Goal: Information Seeking & Learning: Learn about a topic

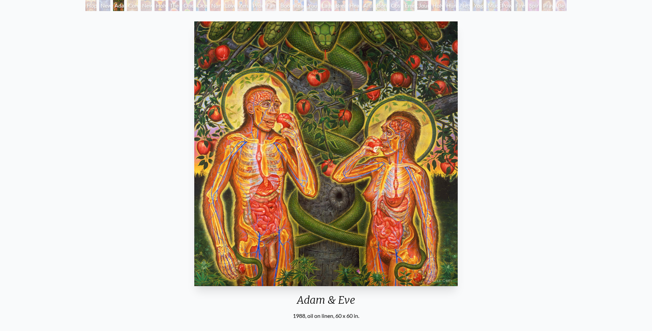
scroll to position [37, 0]
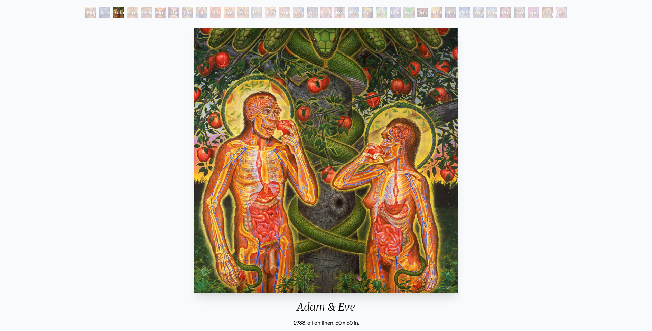
click at [385, 161] on img "3 / 35" at bounding box center [325, 160] width 263 height 265
click at [87, 15] on div "Hope" at bounding box center [90, 12] width 11 height 11
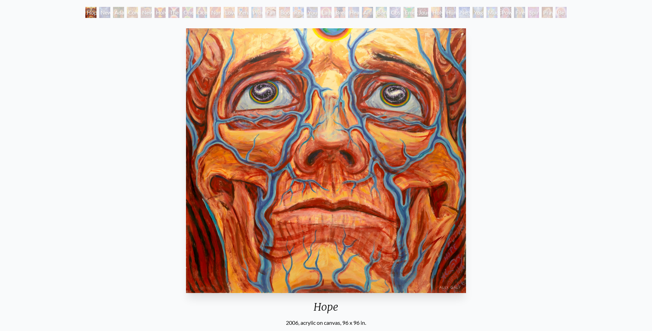
click at [110, 11] on div "New Man [DEMOGRAPHIC_DATA]: [DEMOGRAPHIC_DATA] Mind" at bounding box center [104, 12] width 11 height 11
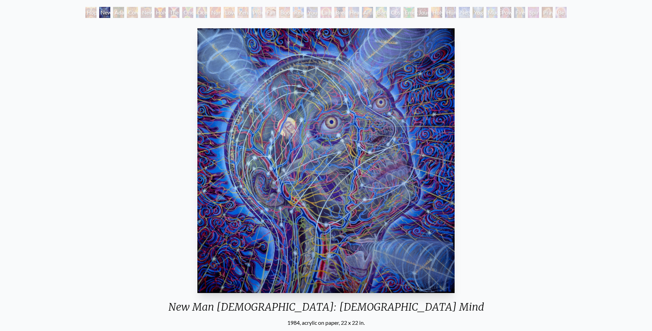
click at [118, 10] on div "Adam & Eve" at bounding box center [118, 12] width 11 height 11
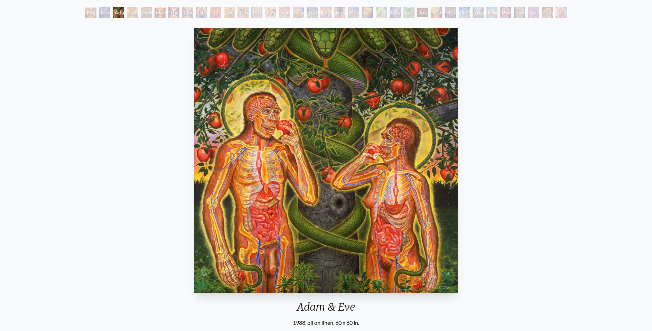
click at [134, 10] on div "Contemplation" at bounding box center [132, 12] width 11 height 11
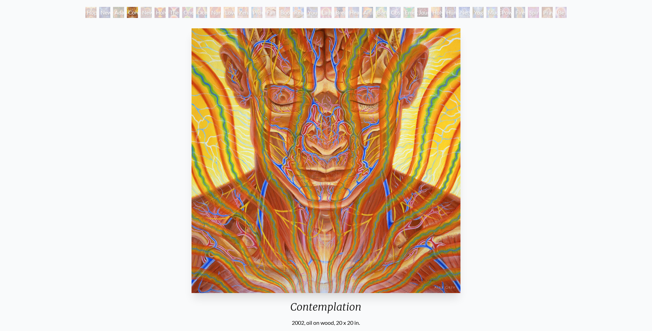
click at [147, 15] on div "New Man New Woman" at bounding box center [146, 12] width 11 height 11
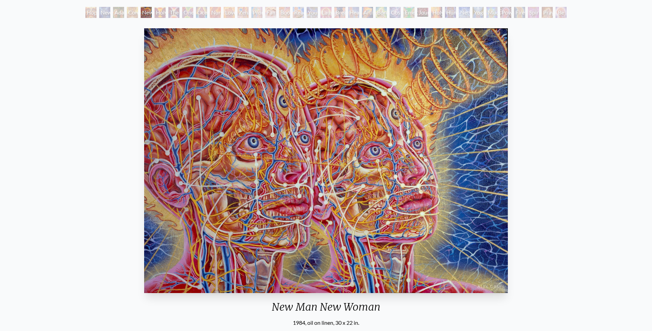
click at [160, 10] on div "Holy Grail" at bounding box center [159, 12] width 11 height 11
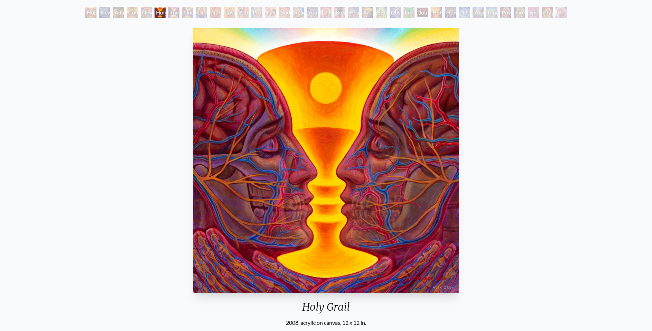
click at [175, 12] on div "The Kiss" at bounding box center [173, 12] width 11 height 11
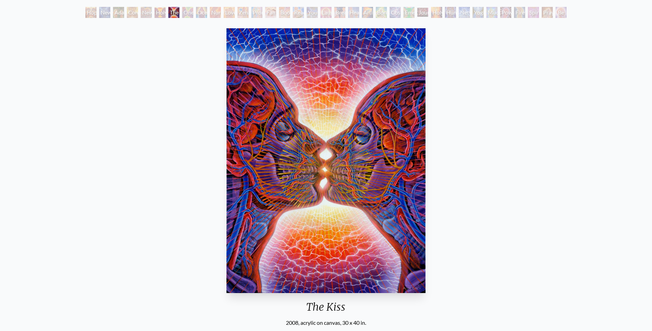
click at [189, 15] on div "One Taste" at bounding box center [187, 12] width 11 height 11
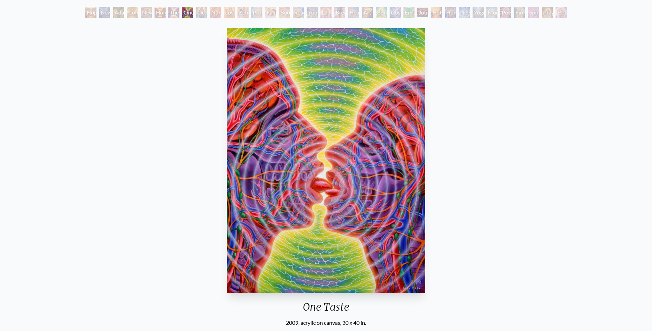
click at [204, 9] on div "Ocean of Love Bliss" at bounding box center [201, 12] width 11 height 11
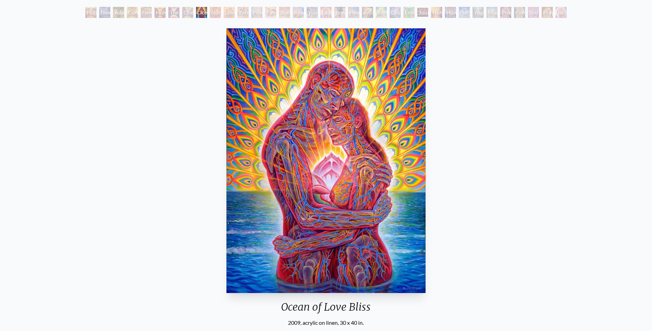
click at [213, 13] on div "Nursing" at bounding box center [215, 12] width 11 height 11
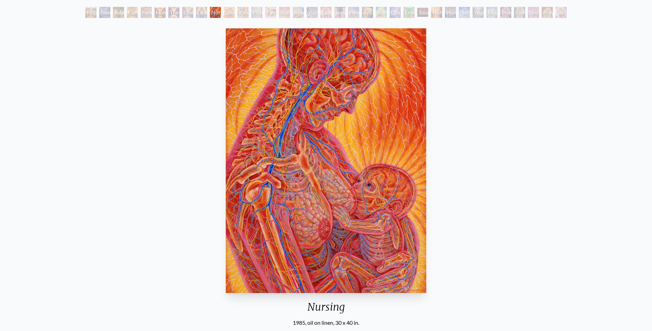
click at [234, 13] on div "Love Circuit" at bounding box center [229, 12] width 11 height 11
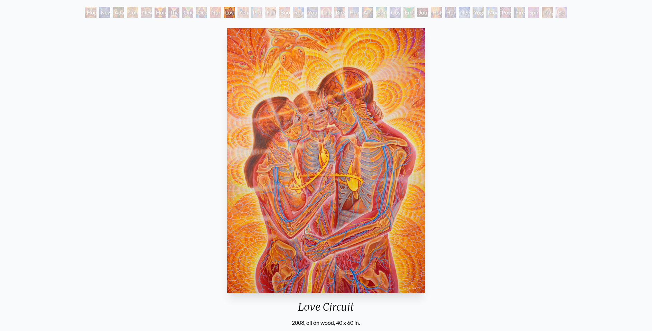
click at [244, 13] on div "Zena Lotus" at bounding box center [242, 12] width 11 height 11
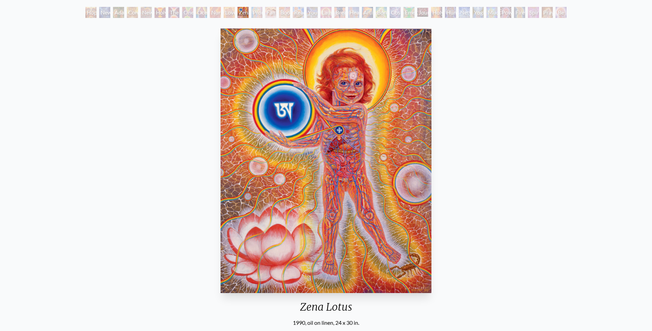
click at [258, 12] on div "Promise" at bounding box center [256, 12] width 11 height 11
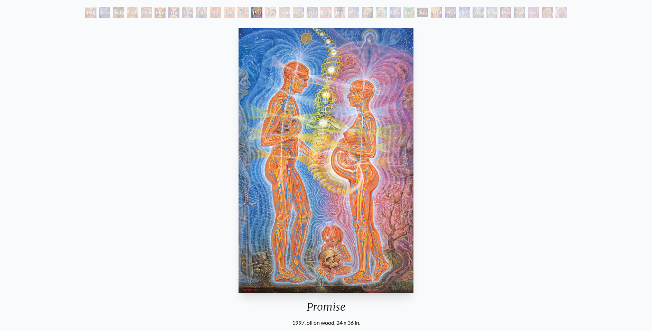
click at [267, 12] on div "Family" at bounding box center [270, 12] width 11 height 11
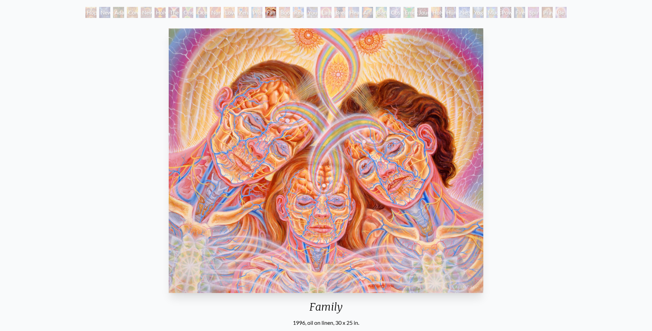
click at [285, 14] on div "Boo-boo" at bounding box center [284, 12] width 11 height 11
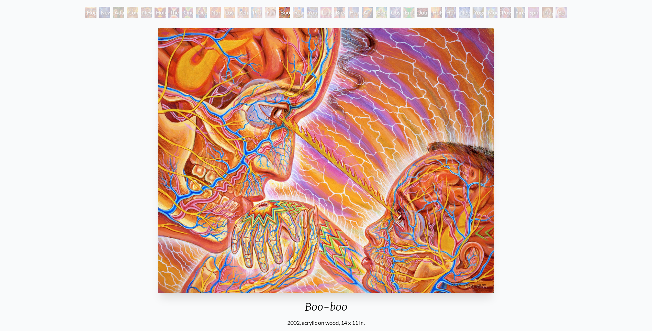
click at [299, 16] on div "Reading" at bounding box center [298, 12] width 11 height 11
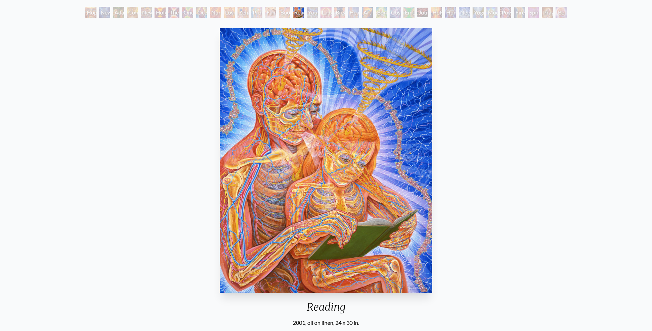
click at [314, 12] on div "Young & Old" at bounding box center [312, 12] width 11 height 11
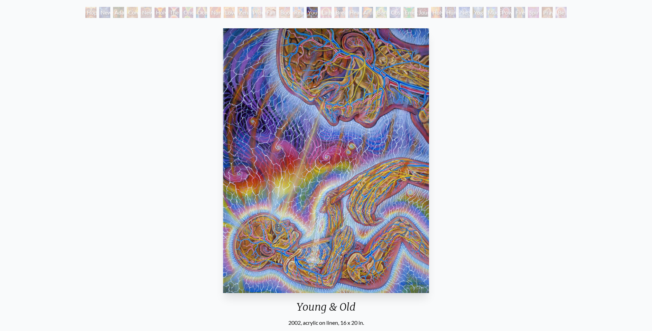
click at [324, 11] on div "Laughing Man" at bounding box center [325, 12] width 11 height 11
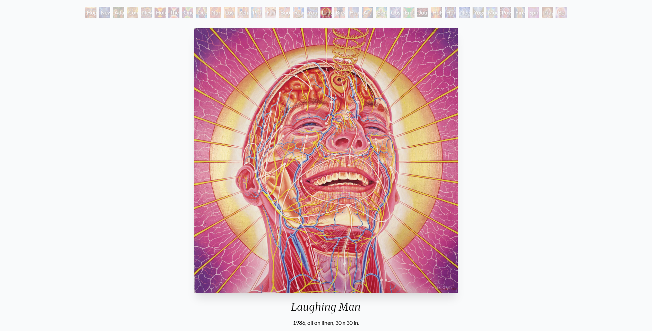
click at [339, 9] on div "Breathing" at bounding box center [339, 12] width 11 height 11
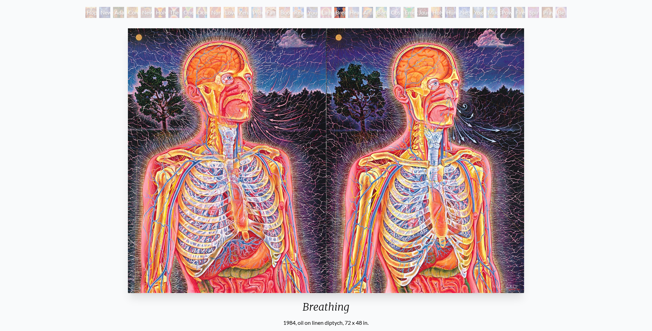
click at [351, 12] on div "Healing" at bounding box center [353, 12] width 11 height 11
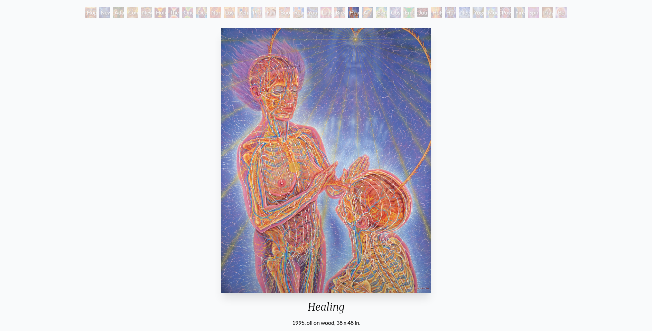
click at [369, 14] on div "Artist's Hand" at bounding box center [367, 12] width 11 height 11
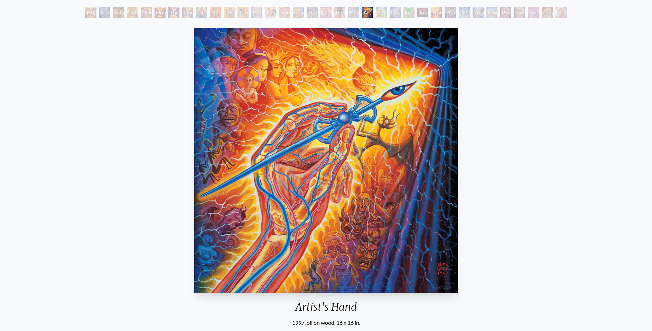
click at [384, 13] on div "Bond" at bounding box center [381, 12] width 11 height 11
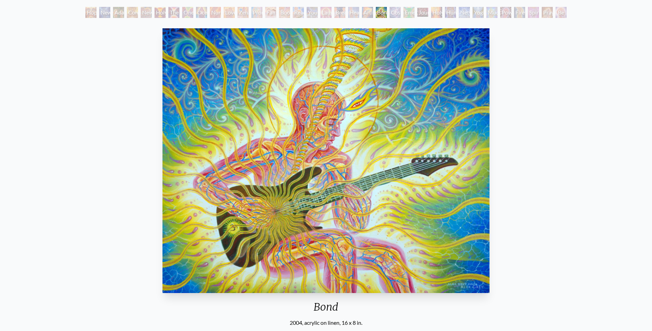
click at [394, 13] on div "Cosmic Lovers" at bounding box center [394, 12] width 11 height 11
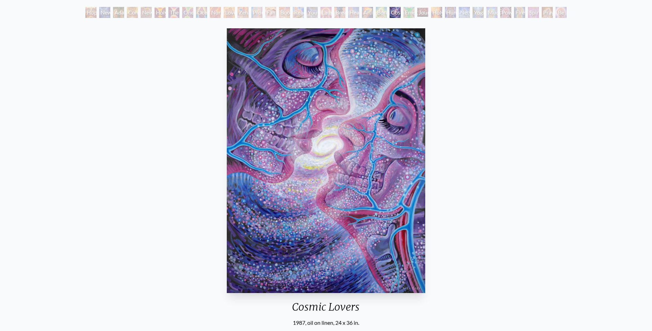
click at [412, 15] on div "Emerald Grail" at bounding box center [408, 12] width 11 height 11
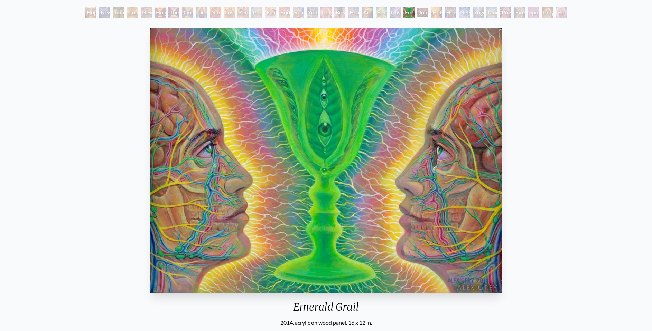
click at [425, 8] on div "Journey of the Wounded Healer" at bounding box center [422, 12] width 11 height 11
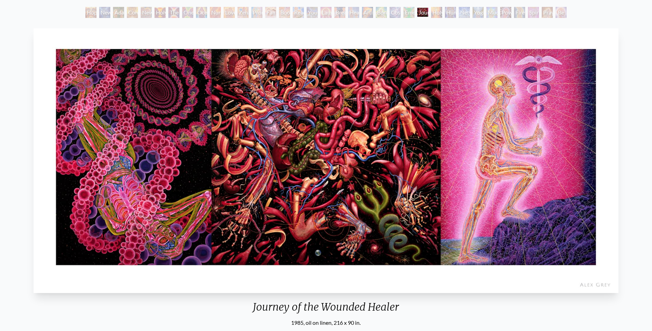
click at [438, 10] on div "Holy Fire" at bounding box center [436, 12] width 11 height 11
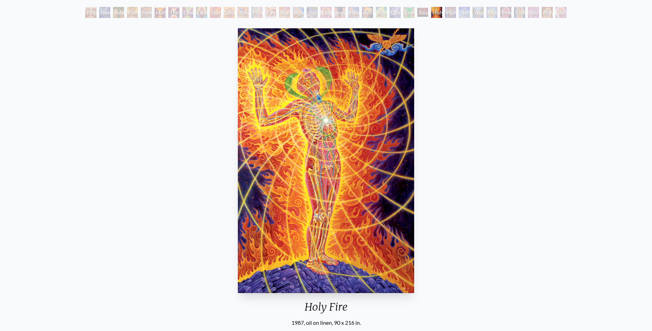
click at [450, 8] on div "Human Geometry" at bounding box center [450, 12] width 11 height 11
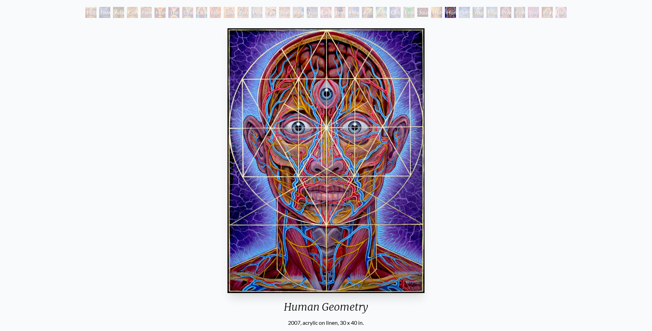
click at [465, 15] on div "Networks" at bounding box center [464, 12] width 11 height 11
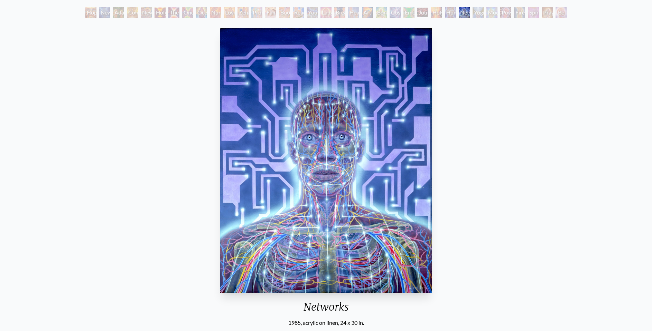
click at [482, 12] on div "Yogi & the Möbius Sphere" at bounding box center [477, 12] width 11 height 11
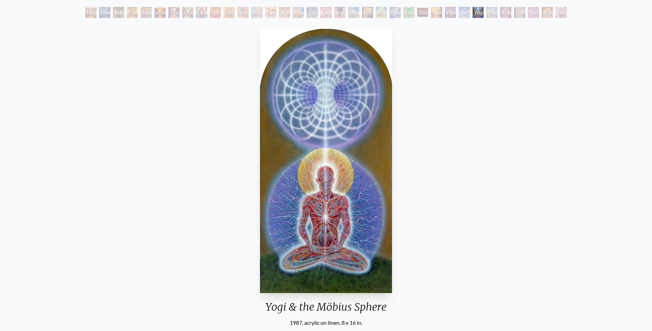
click at [491, 14] on div "Mudra" at bounding box center [491, 12] width 11 height 11
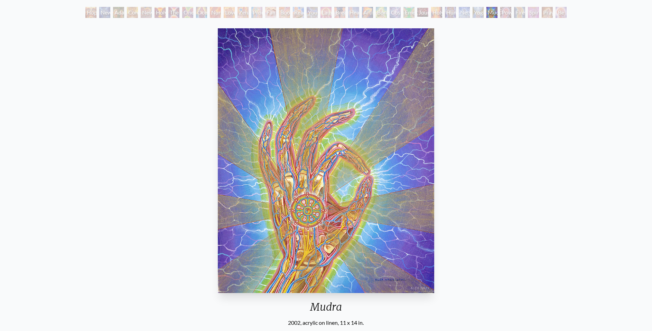
click at [507, 13] on div "Power to the Peaceful" at bounding box center [505, 12] width 11 height 11
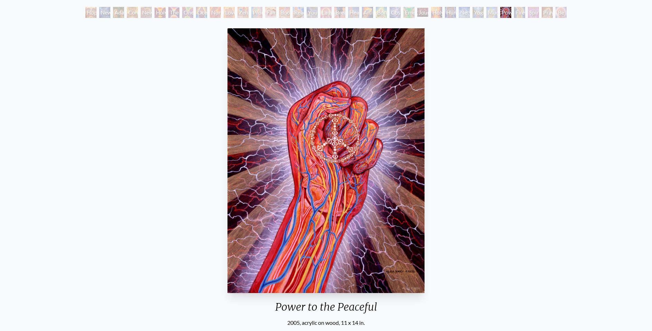
click at [518, 13] on div "Firewalking" at bounding box center [519, 12] width 11 height 11
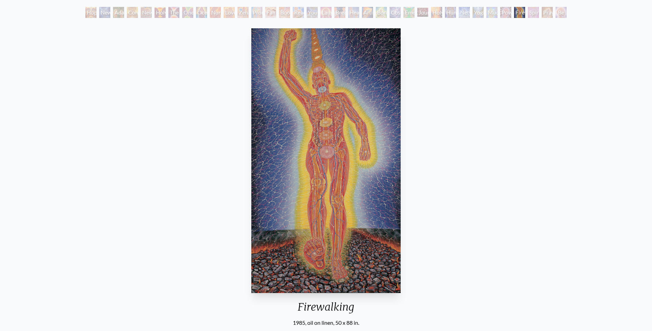
click at [535, 12] on div "Spirit Animates the Flesh" at bounding box center [533, 12] width 11 height 11
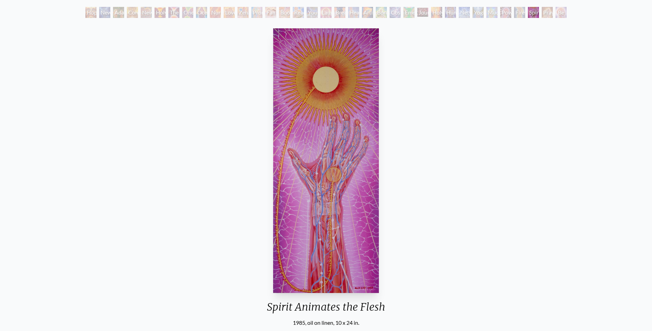
click at [549, 15] on div "Praying Hands" at bounding box center [547, 12] width 11 height 11
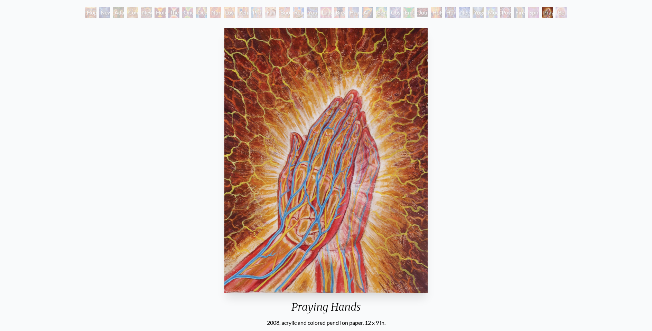
click at [562, 12] on div "Be a Good Human Being" at bounding box center [560, 12] width 11 height 11
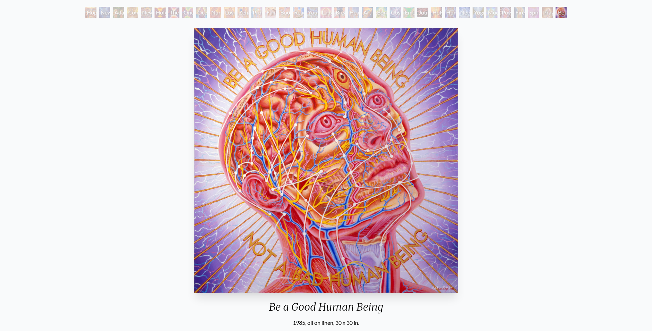
click at [544, 148] on div "Be a Good Human Being 1985, oil on linen, 30 x 30 in. Visit the CoSM Shop" at bounding box center [326, 201] width 641 height 351
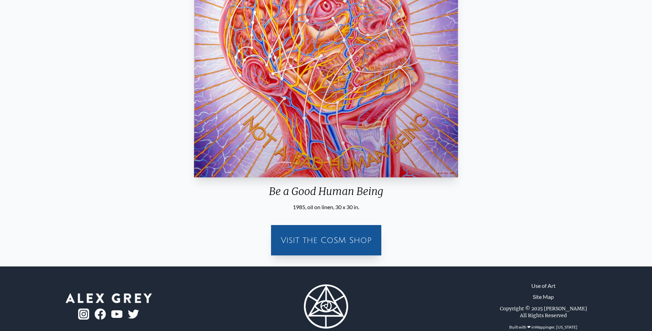
scroll to position [169, 0]
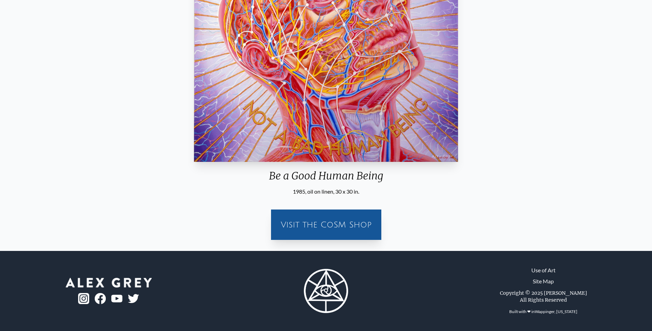
click at [343, 228] on div "Visit the CoSM Shop" at bounding box center [326, 225] width 102 height 22
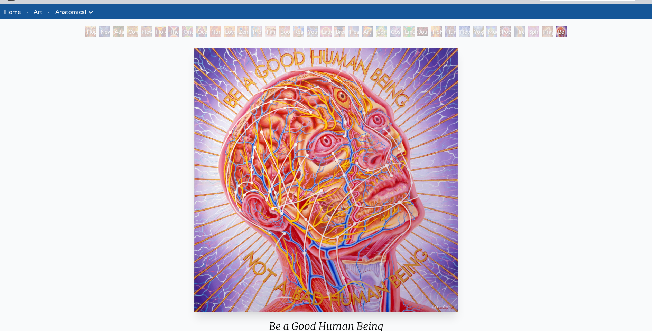
scroll to position [37, 0]
